Goal: Find specific page/section: Find specific page/section

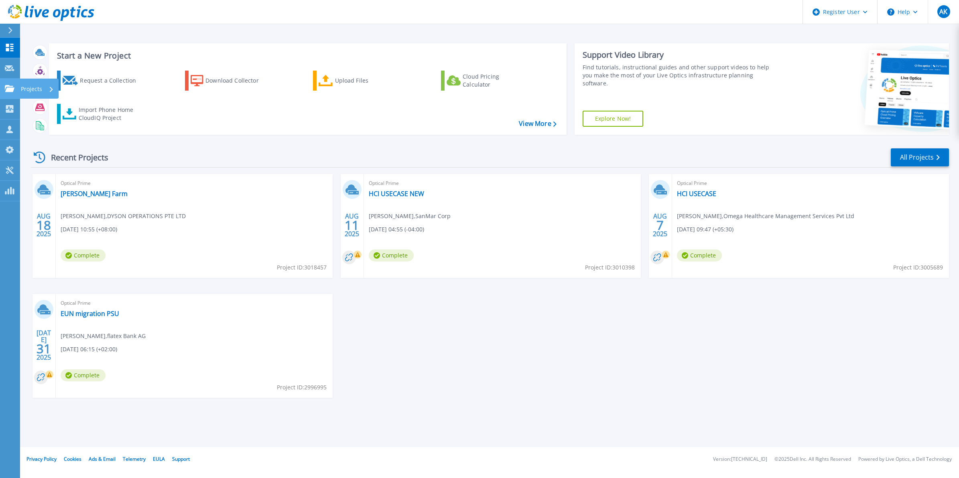
click at [9, 79] on link "Projects Projects" at bounding box center [10, 89] width 20 height 20
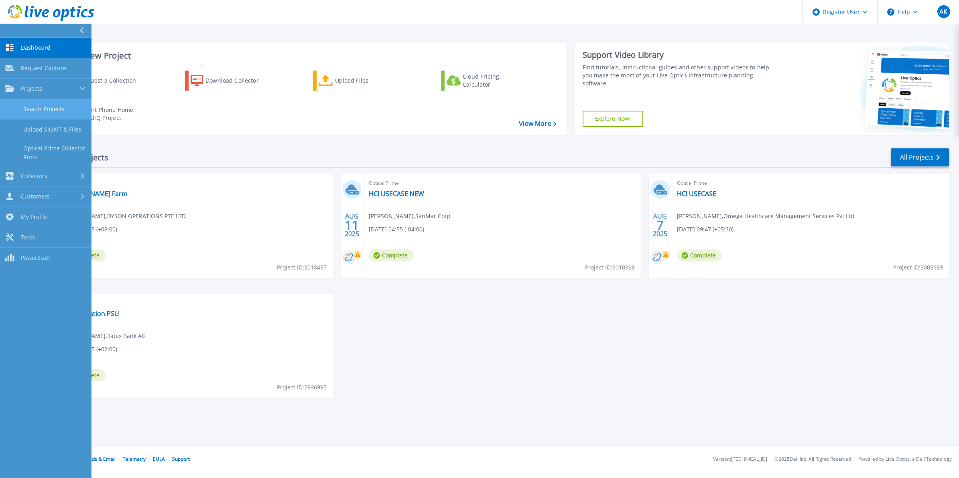
click at [33, 110] on link "Search Projects" at bounding box center [46, 109] width 92 height 20
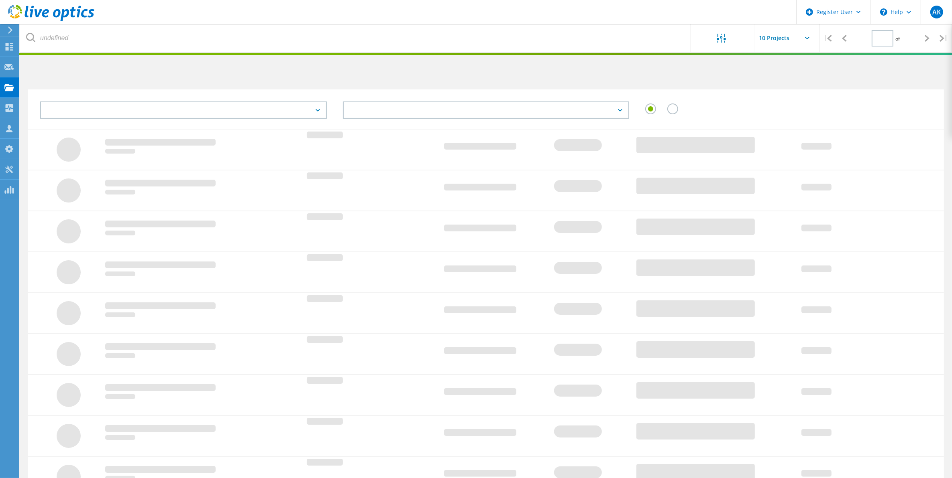
type input "1"
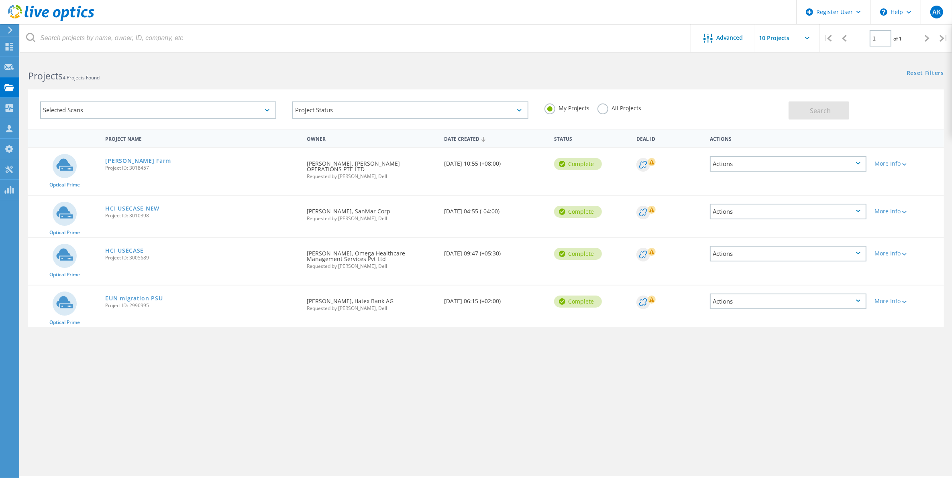
click at [613, 110] on label "All Projects" at bounding box center [619, 108] width 44 height 8
click at [0, 0] on input "All Projects" at bounding box center [0, 0] width 0 height 0
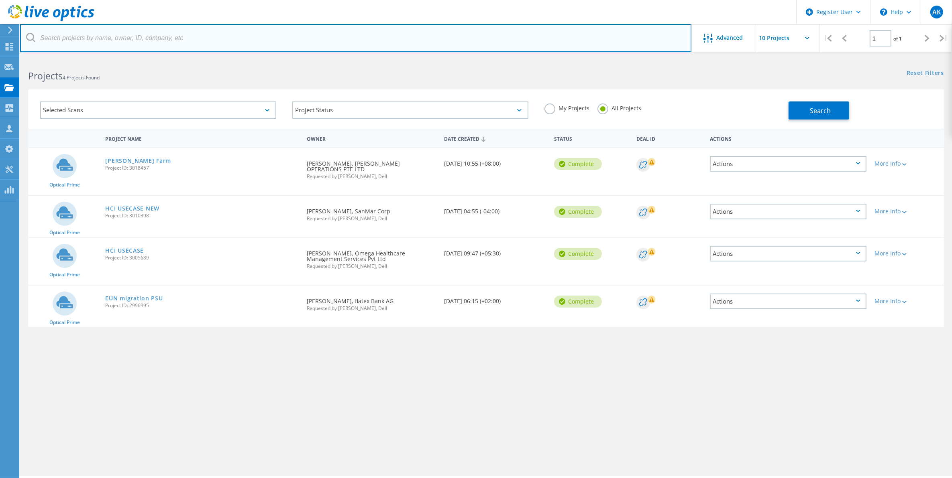
click at [71, 42] on input "text" at bounding box center [355, 38] width 671 height 28
type input "isilon"
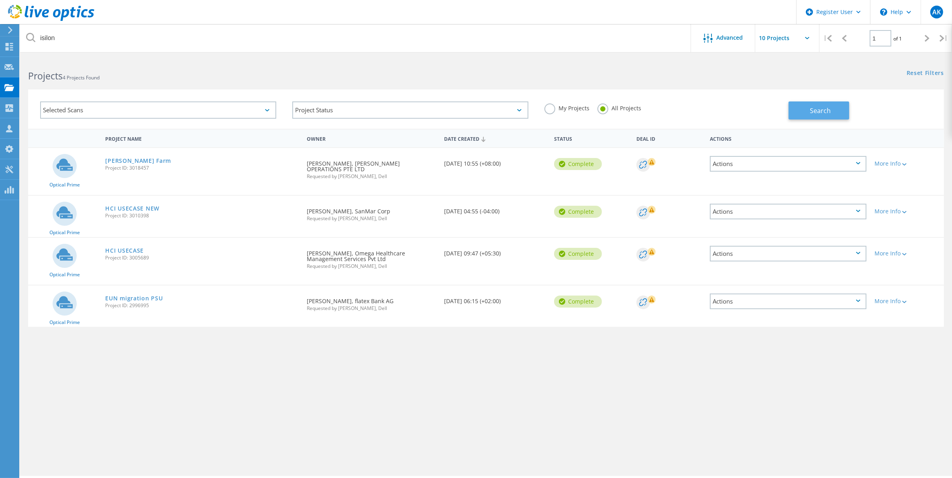
click at [802, 116] on button "Search" at bounding box center [818, 111] width 61 height 18
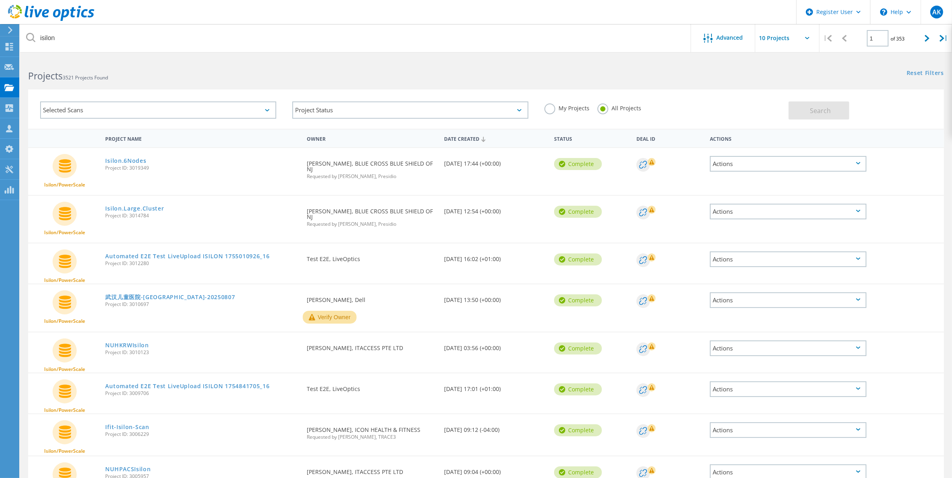
click at [268, 108] on div "Selected Scans" at bounding box center [158, 110] width 236 height 17
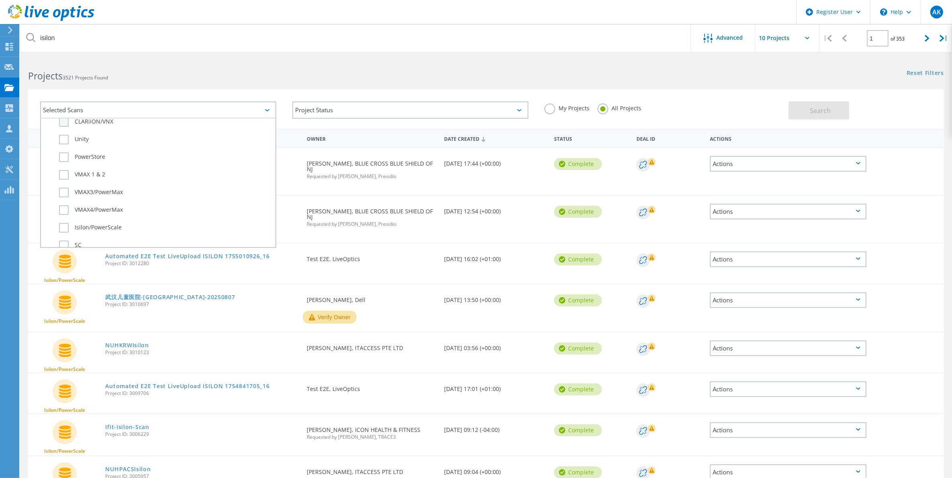
scroll to position [142, 0]
click at [257, 105] on div "Selected Scans" at bounding box center [158, 110] width 236 height 17
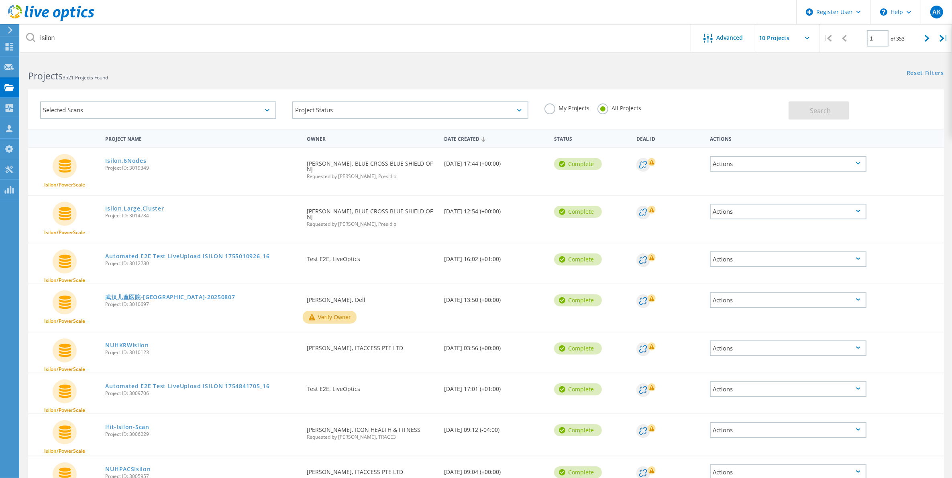
click at [149, 206] on link "Isilon.Large.Cluster" at bounding box center [134, 209] width 59 height 6
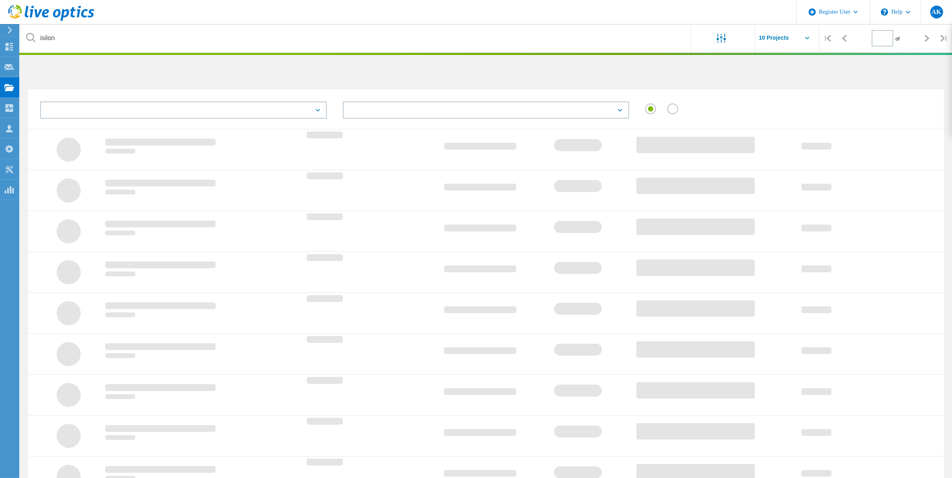
type input "1"
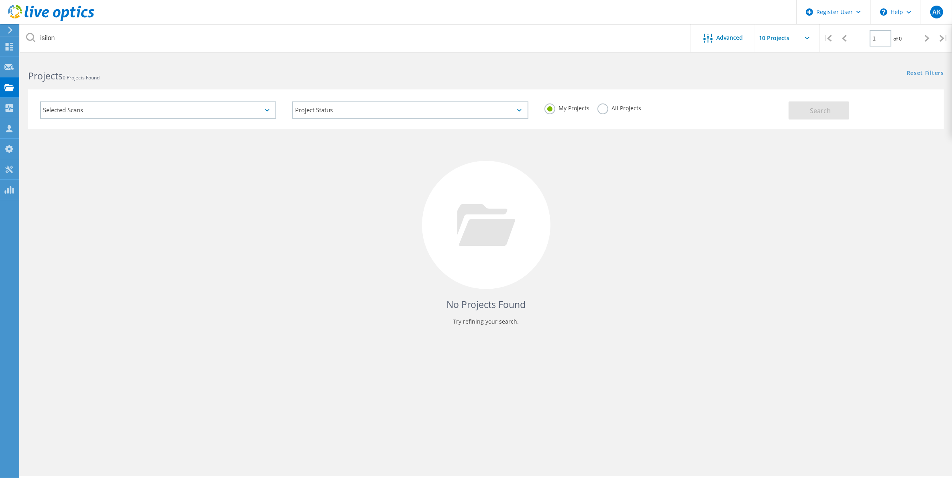
click at [94, 110] on div "Selected Scans" at bounding box center [158, 110] width 236 height 17
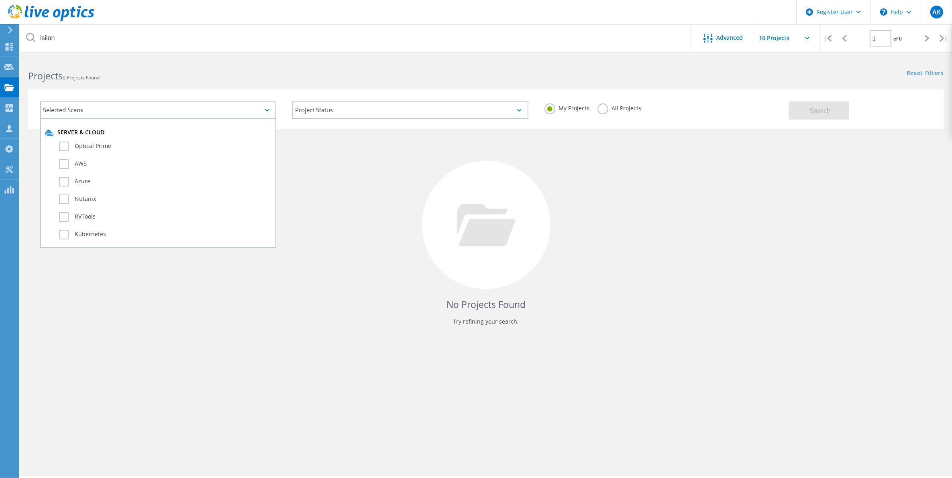
click at [94, 110] on div "Selected Scans" at bounding box center [158, 110] width 236 height 17
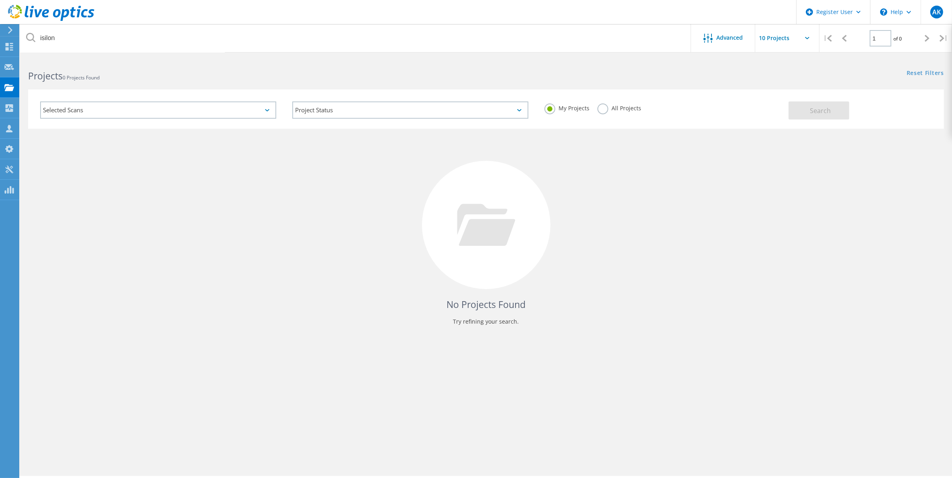
click at [548, 111] on label "My Projects" at bounding box center [566, 108] width 45 height 8
click at [0, 0] on input "My Projects" at bounding box center [0, 0] width 0 height 0
click at [605, 109] on label "All Projects" at bounding box center [619, 108] width 44 height 8
click at [0, 0] on input "All Projects" at bounding box center [0, 0] width 0 height 0
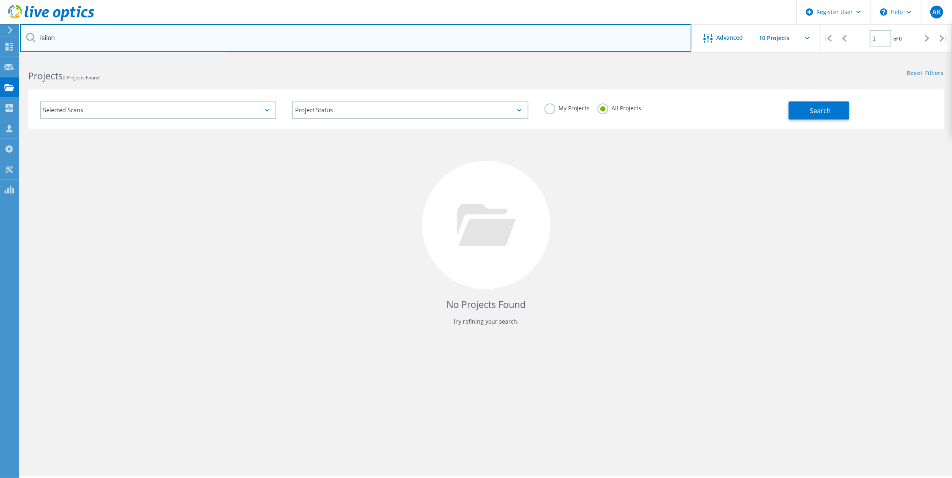
click at [158, 43] on input "isilon" at bounding box center [355, 38] width 671 height 28
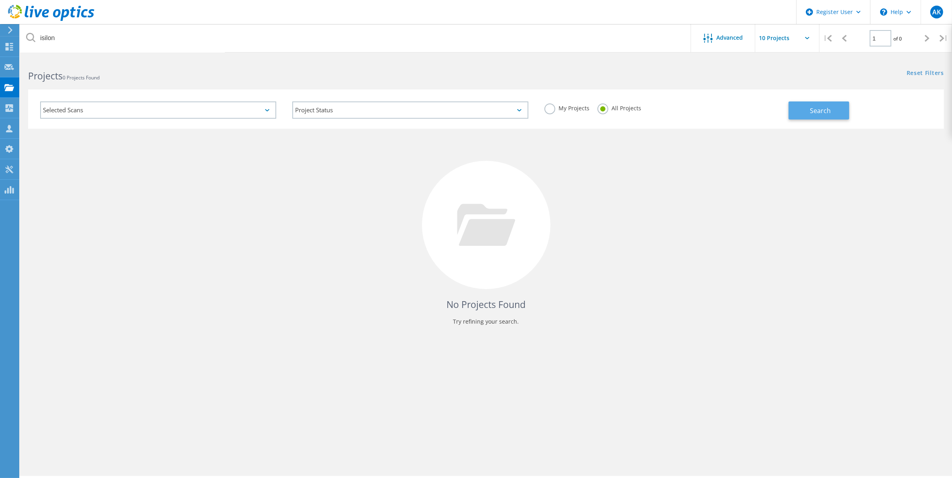
click at [803, 105] on button "Search" at bounding box center [818, 111] width 61 height 18
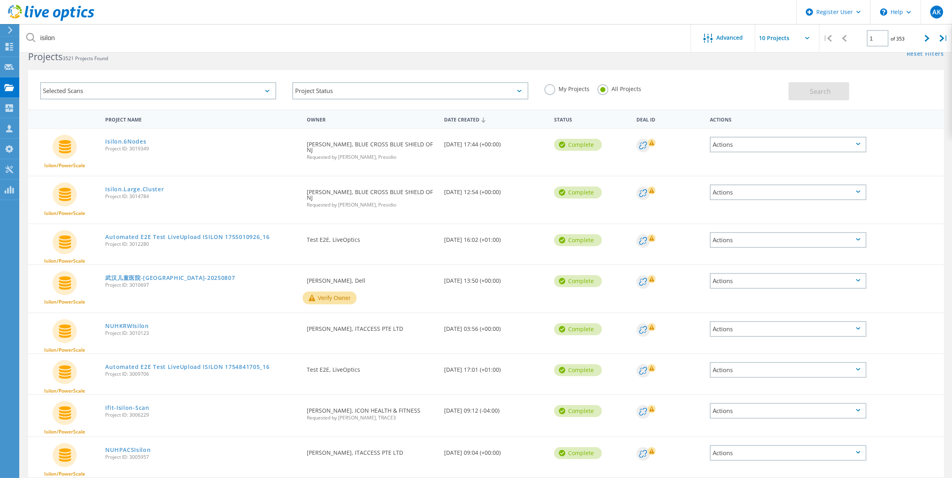
scroll to position [117, 0]
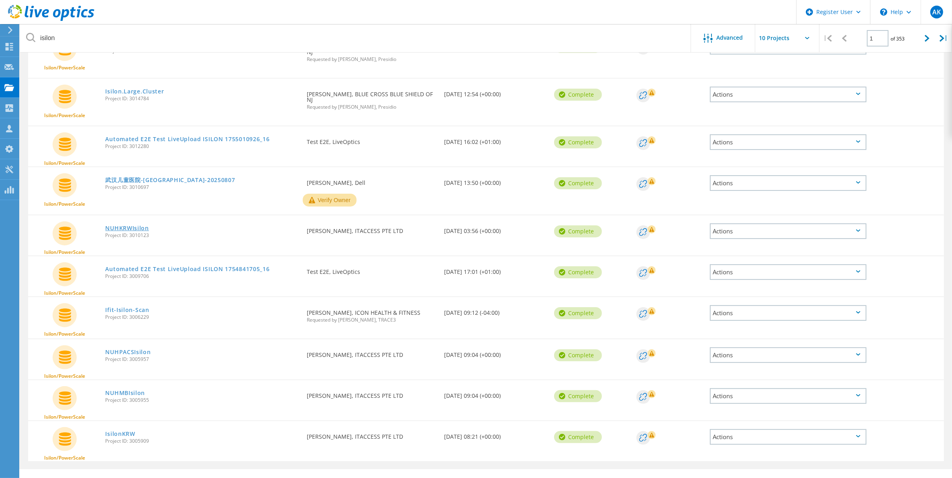
click at [142, 226] on link "NUHKRWIsilon" at bounding box center [126, 229] width 43 height 6
